Goal: Task Accomplishment & Management: Manage account settings

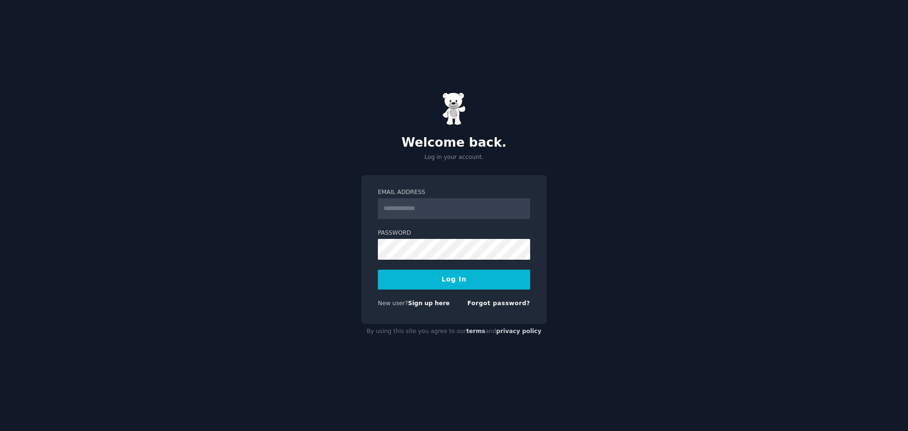
click at [449, 229] on div "Email Address" at bounding box center [454, 244] width 152 height 31
click at [447, 210] on input "Email Address" at bounding box center [454, 208] width 152 height 21
type input "**********"
click at [463, 284] on button "Log In" at bounding box center [454, 280] width 152 height 20
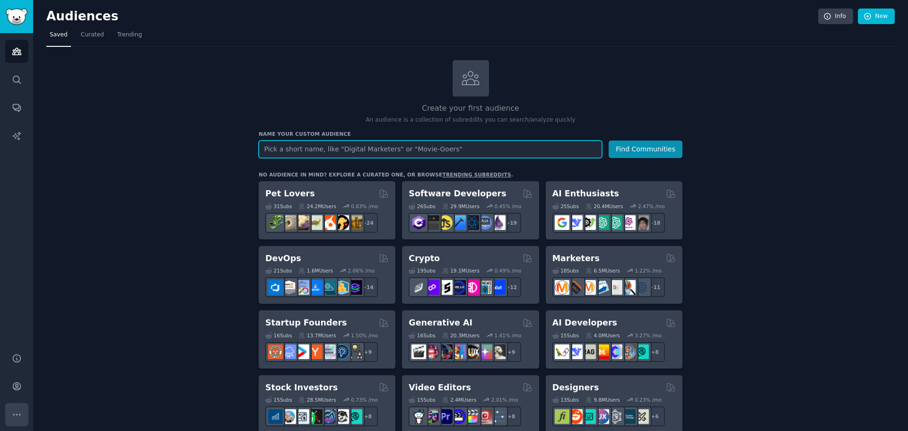
click at [18, 411] on icon "Sidebar" at bounding box center [17, 415] width 10 height 10
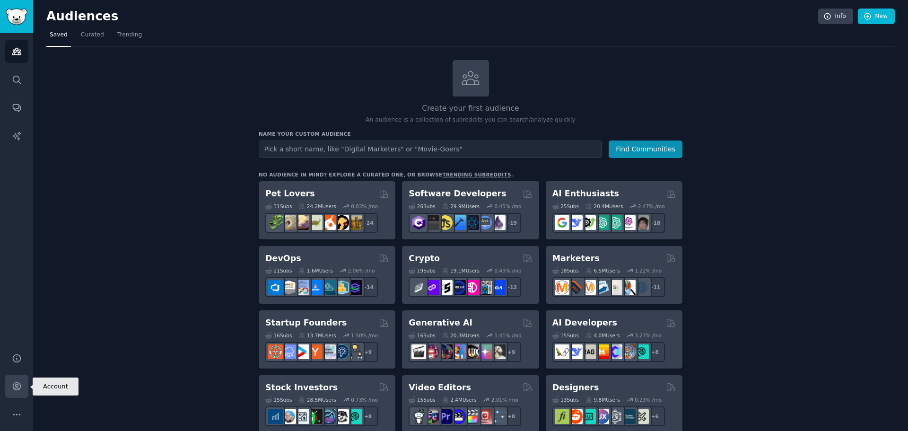
click at [18, 380] on link "Account" at bounding box center [16, 386] width 23 height 23
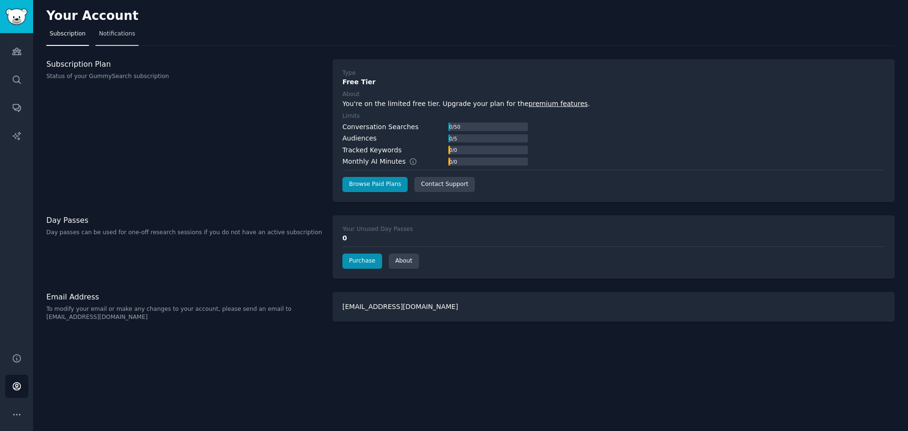
click at [115, 34] on span "Notifications" at bounding box center [117, 34] width 36 height 9
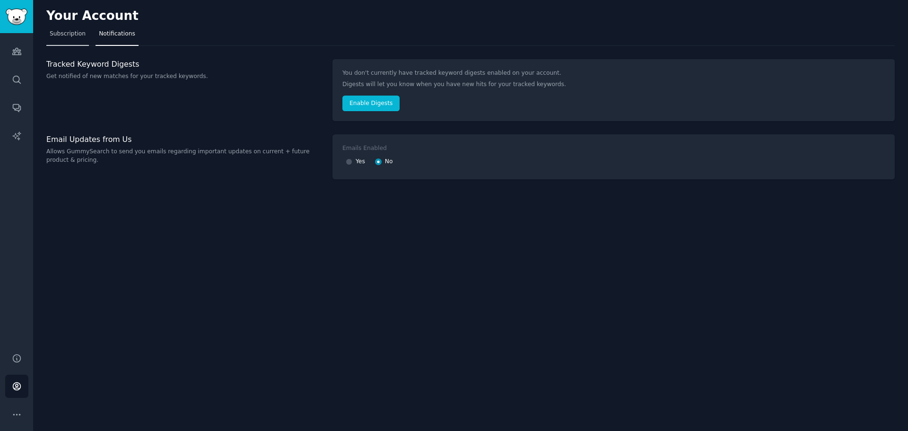
click at [73, 37] on span "Subscription" at bounding box center [68, 34] width 36 height 9
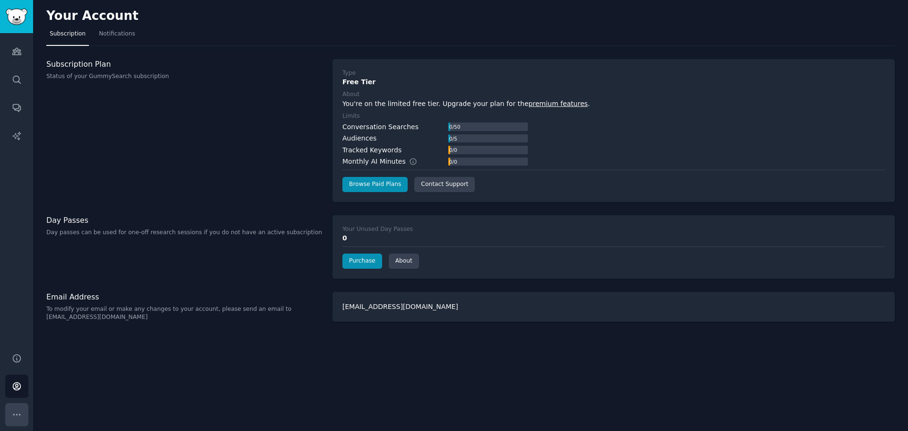
click at [22, 410] on button "More" at bounding box center [16, 414] width 23 height 23
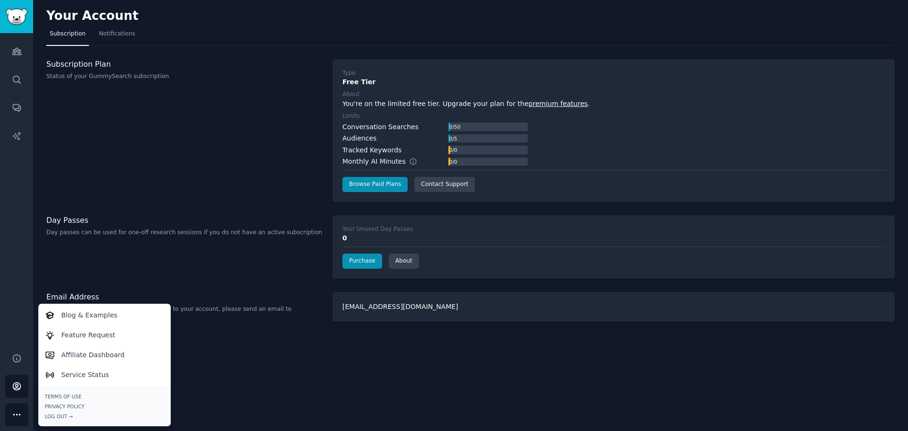
click at [323, 402] on div "Your Account Subscription Notifications Subscription Plan Status of your GummyS…" at bounding box center [470, 215] width 875 height 431
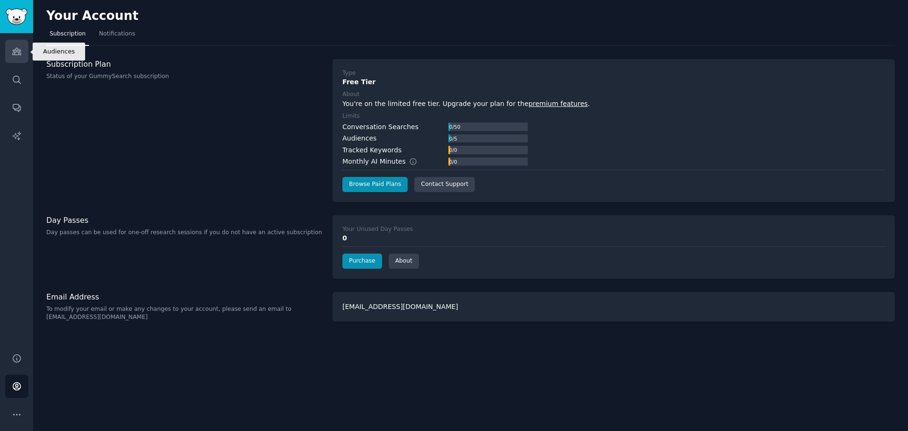
click at [25, 57] on link "Audiences" at bounding box center [16, 51] width 23 height 23
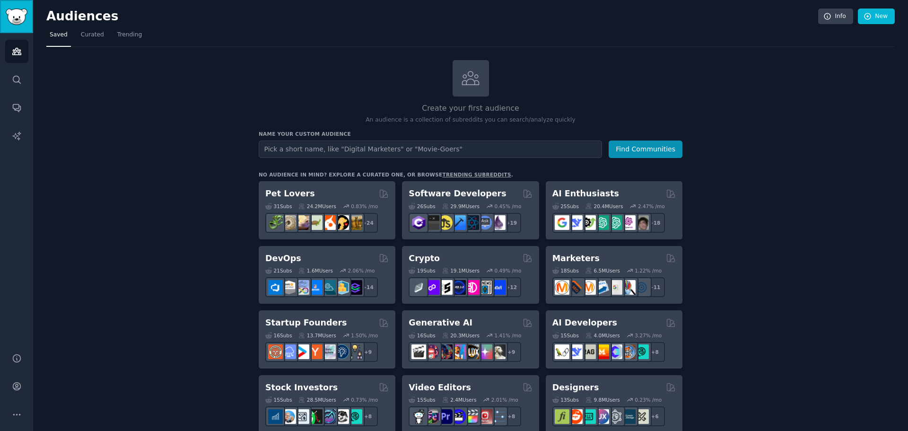
click at [26, 12] on img "Sidebar" at bounding box center [17, 17] width 22 height 17
click at [18, 419] on icon "Sidebar" at bounding box center [17, 415] width 10 height 10
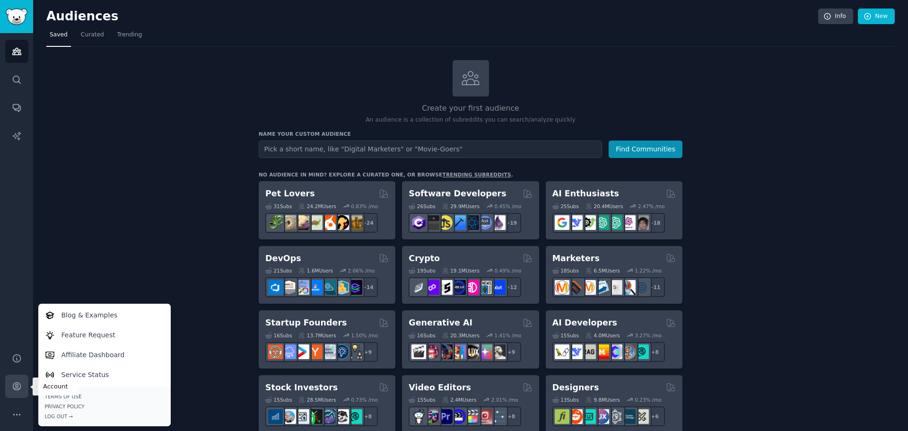
click at [20, 388] on icon "Sidebar" at bounding box center [17, 387] width 8 height 8
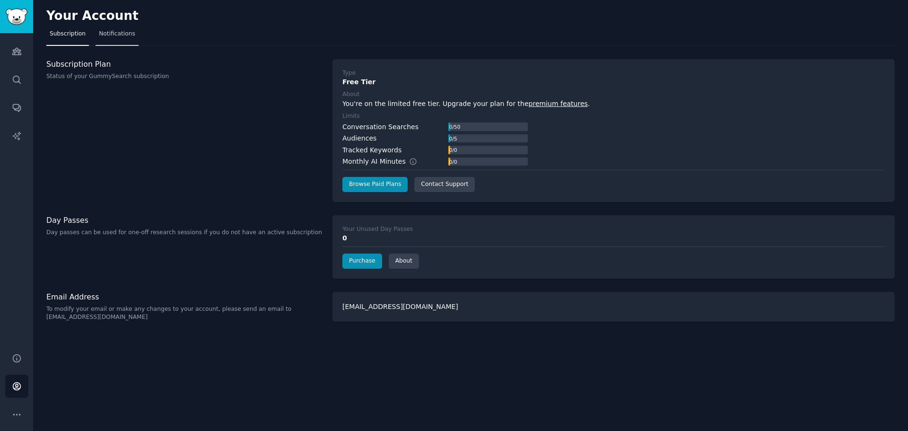
click at [106, 30] on span "Notifications" at bounding box center [117, 34] width 36 height 9
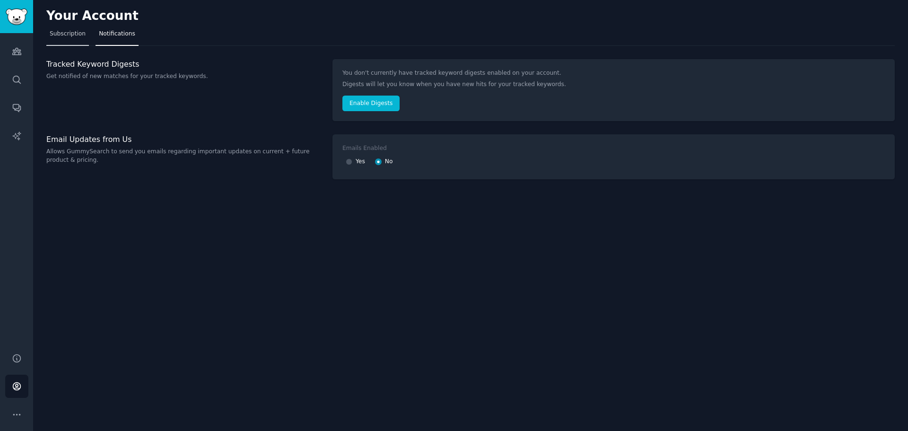
click at [73, 40] on link "Subscription" at bounding box center [67, 35] width 43 height 19
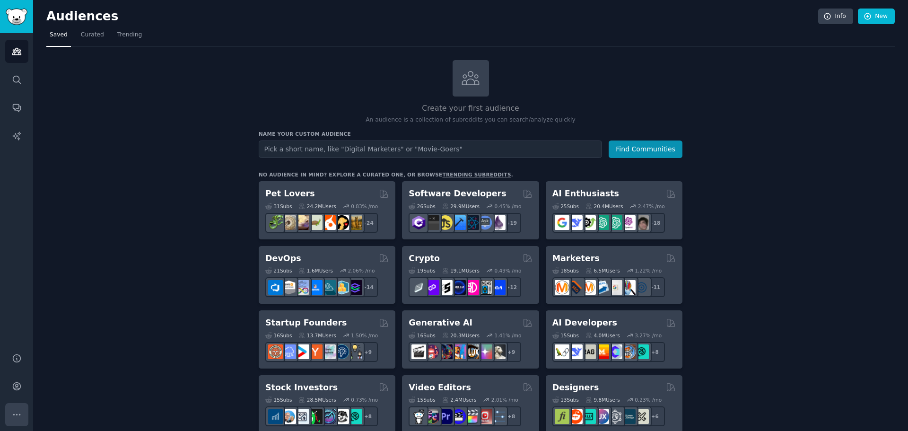
click at [18, 414] on icon "Sidebar" at bounding box center [17, 415] width 10 height 10
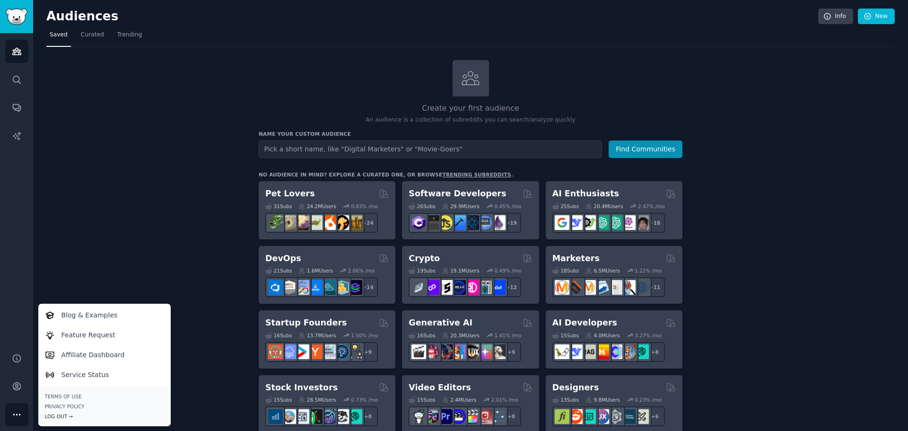
click at [53, 418] on div "Log Out →" at bounding box center [104, 416] width 119 height 7
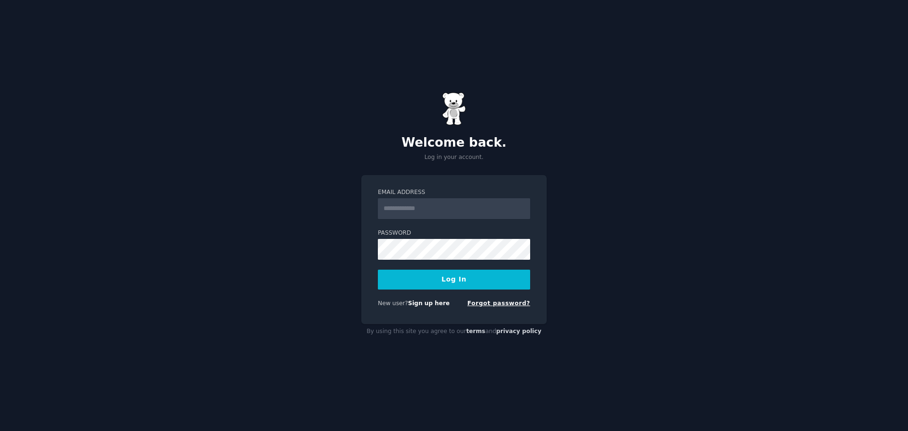
click at [505, 304] on link "Forgot password?" at bounding box center [498, 303] width 63 height 7
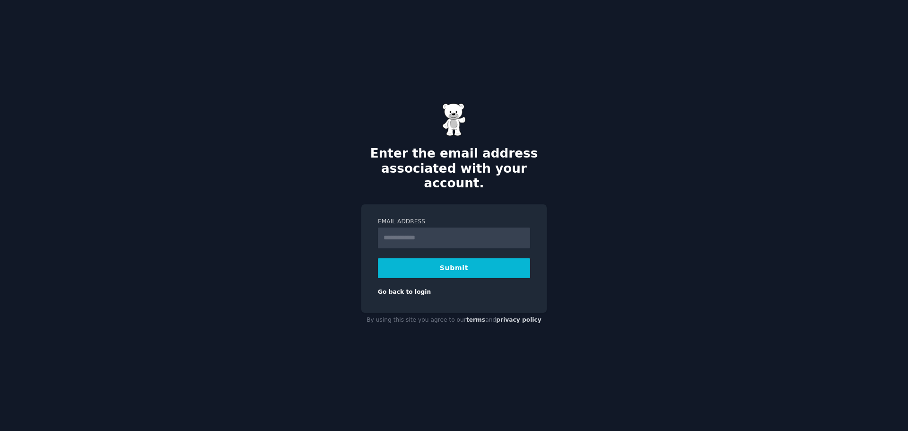
click at [387, 269] on button "Submit" at bounding box center [454, 268] width 152 height 20
click at [426, 228] on input "Email Address" at bounding box center [454, 238] width 152 height 21
type input "**********"
click at [440, 264] on button "Submit" at bounding box center [454, 268] width 152 height 20
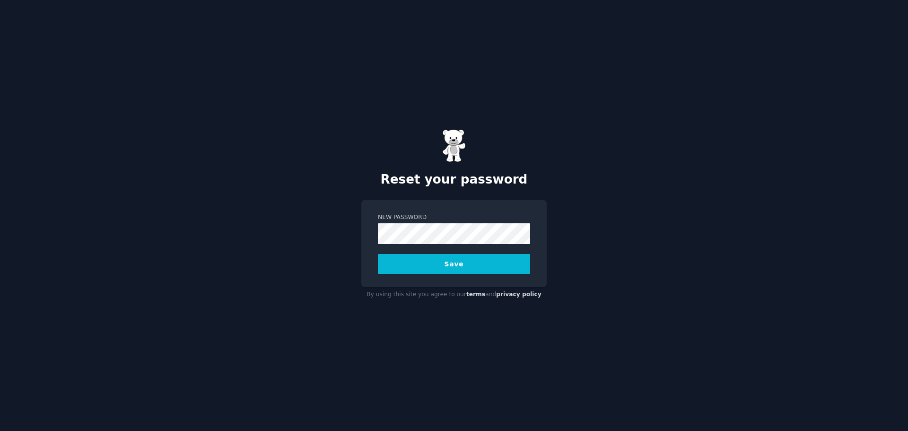
click at [482, 264] on button "Save" at bounding box center [454, 264] width 152 height 20
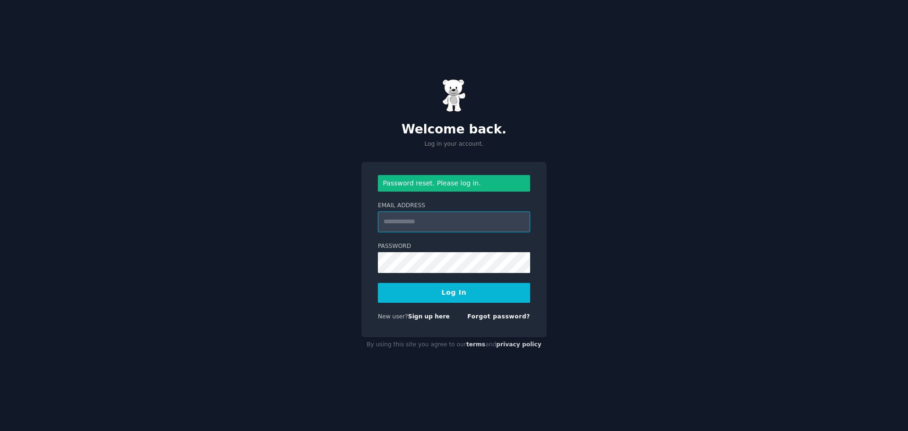
click at [462, 224] on input "Email Address" at bounding box center [454, 221] width 152 height 21
type input "**********"
click at [451, 291] on button "Log In" at bounding box center [454, 293] width 152 height 20
